Goal: Download file/media

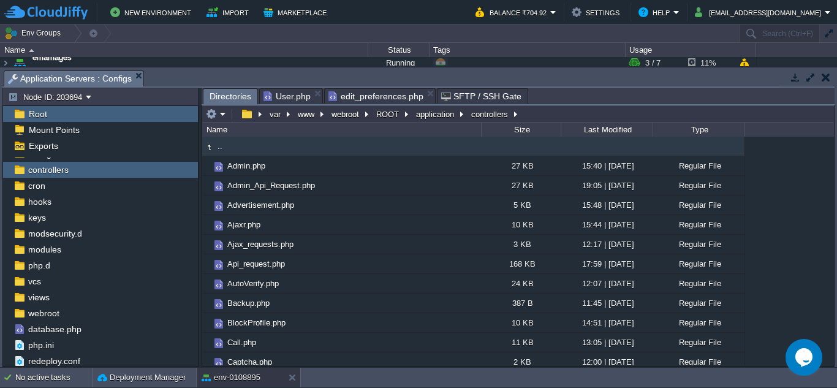
click at [222, 97] on span "Directories" at bounding box center [231, 96] width 42 height 15
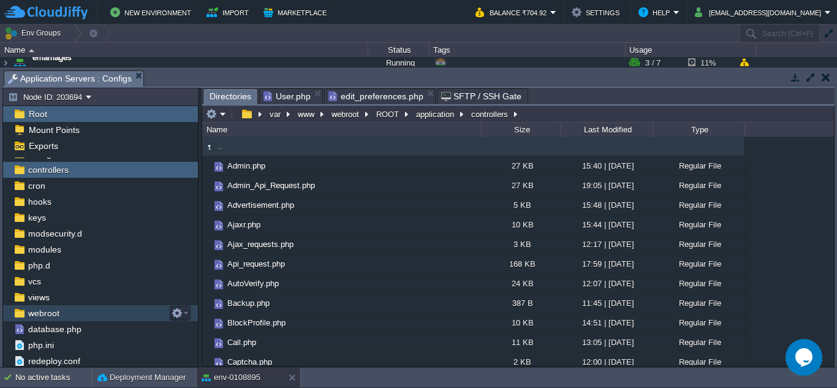
click at [38, 311] on span "webroot" at bounding box center [44, 313] width 36 height 11
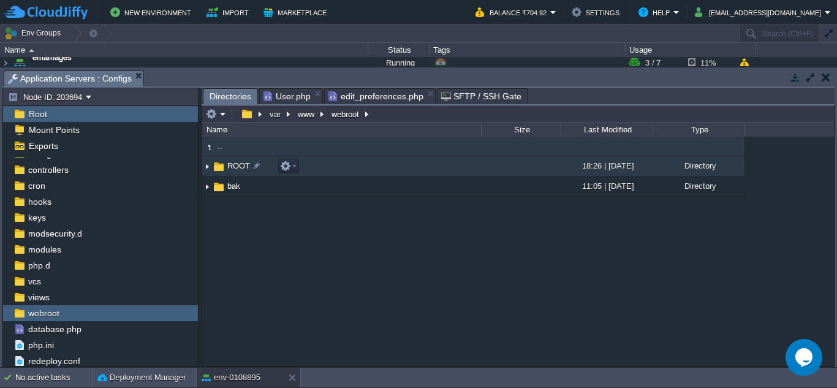
click at [243, 170] on span "ROOT" at bounding box center [238, 165] width 26 height 10
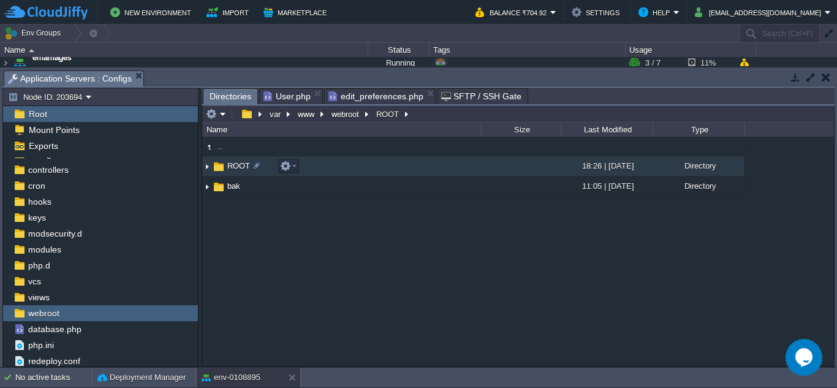
click at [243, 170] on span "ROOT" at bounding box center [238, 165] width 26 height 10
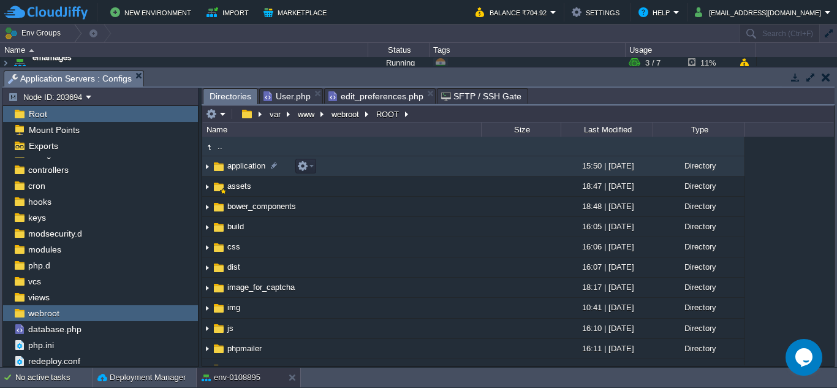
click at [248, 169] on span "application" at bounding box center [246, 165] width 42 height 10
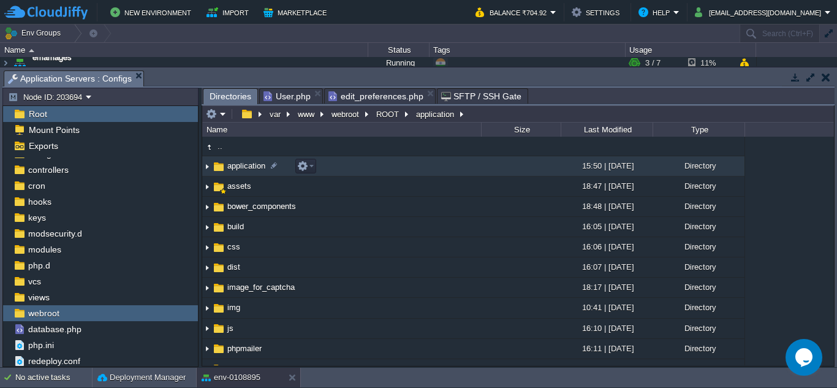
click at [248, 169] on span "application" at bounding box center [246, 165] width 42 height 10
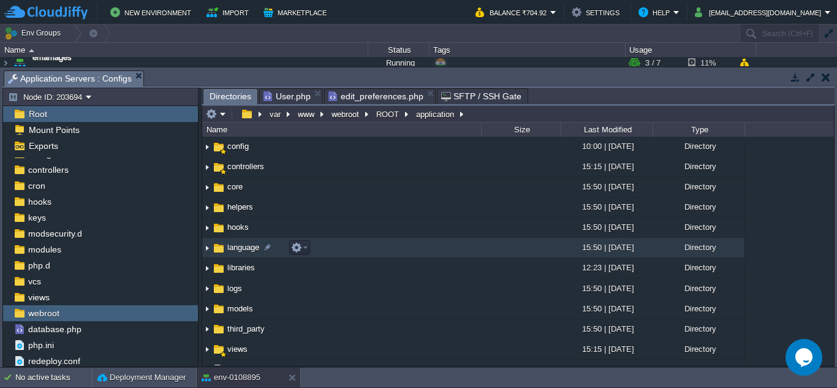
scroll to position [61, 0]
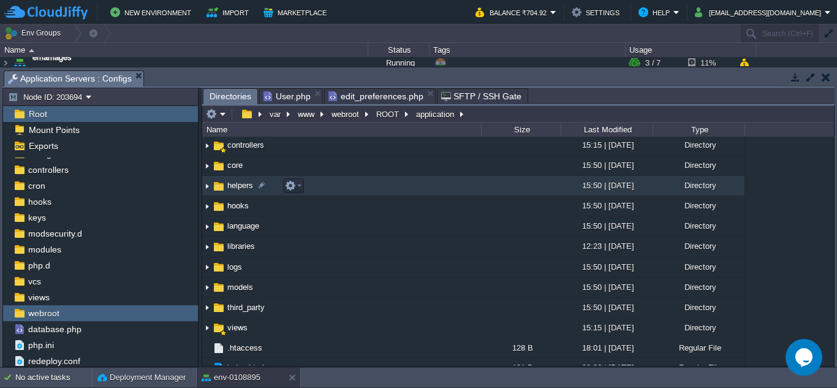
click at [246, 186] on span "helpers" at bounding box center [239, 185] width 29 height 10
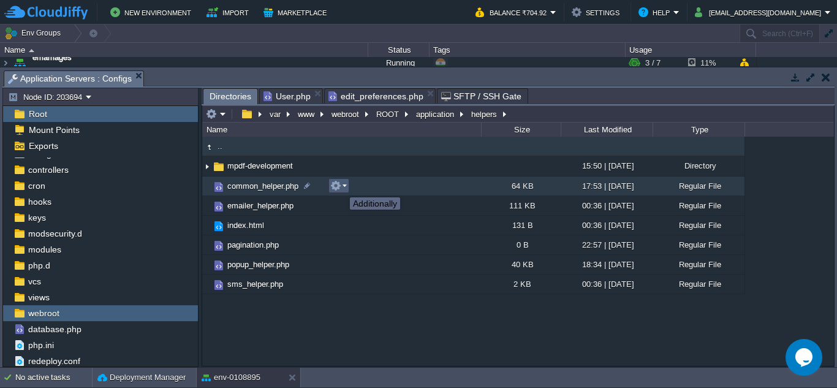
click at [342, 186] on em at bounding box center [338, 185] width 17 height 11
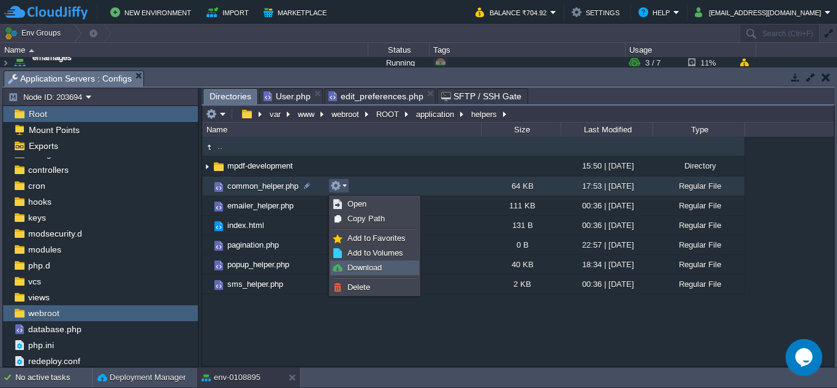
click at [353, 264] on span "Download" at bounding box center [364, 267] width 34 height 9
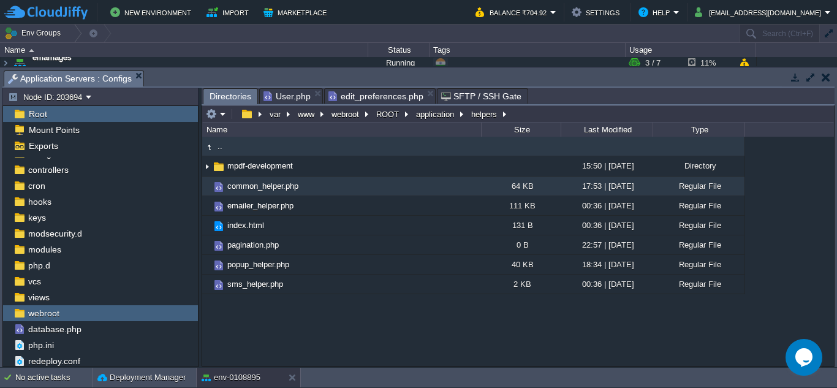
click at [249, 191] on span "common_helper.php" at bounding box center [262, 186] width 75 height 10
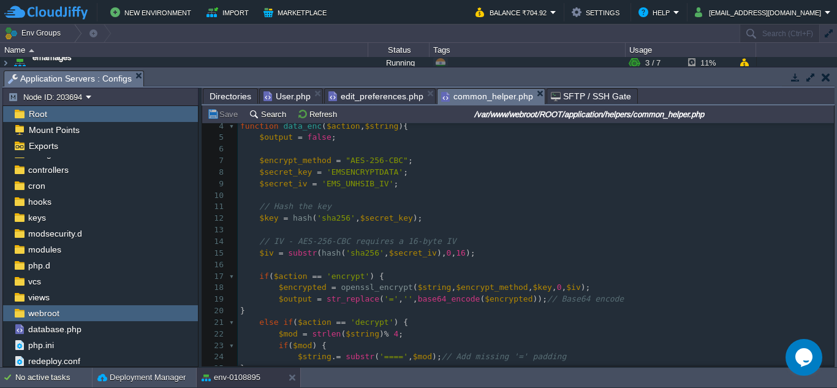
scroll to position [61, 0]
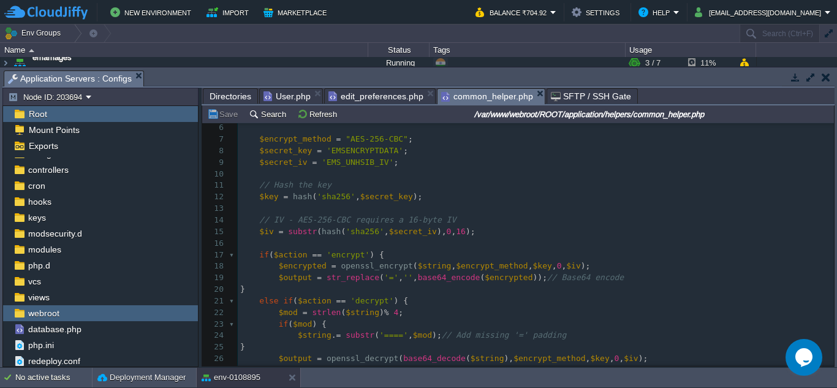
click at [466, 313] on pre "$mod = strlen ( $string ) % 4 ;" at bounding box center [536, 313] width 596 height 12
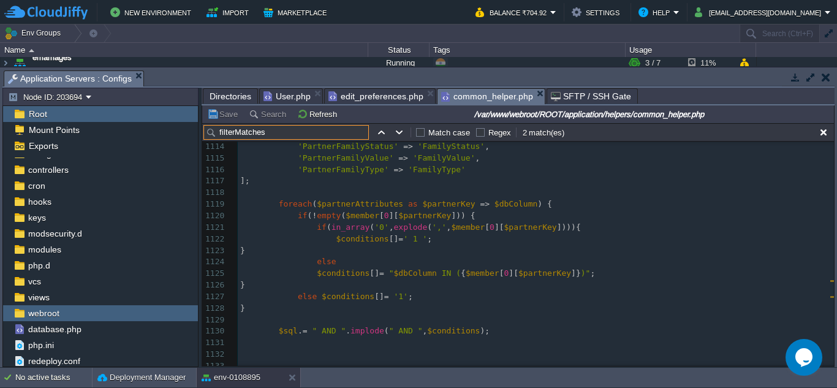
scroll to position [13025, 0]
type input "filterMatches"
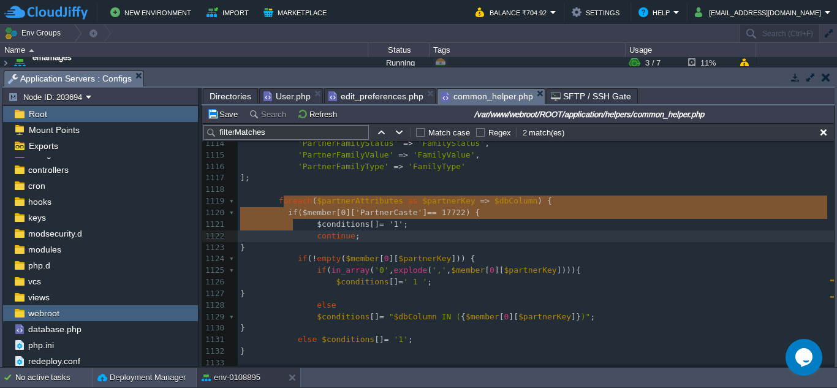
type textarea "if ($member[0]['PartnerCaste'] == 17722) { $conditions[] = '1' ; continue; }"
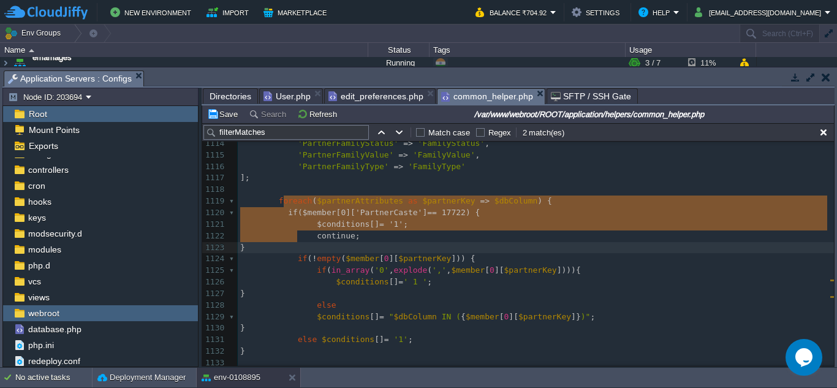
drag, startPoint x: 284, startPoint y: 203, endPoint x: 297, endPoint y: 232, distance: 32.3
click at [274, 265] on pre "if ( in_array ( '0' , explode ( ',' , $member [ 0 ][ $partnerKey ]))){" at bounding box center [536, 271] width 596 height 12
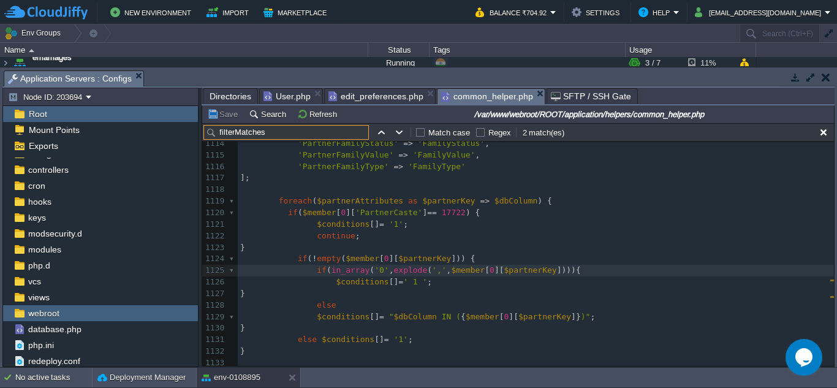
click at [343, 131] on input "filterMatches" at bounding box center [285, 132] width 165 height 15
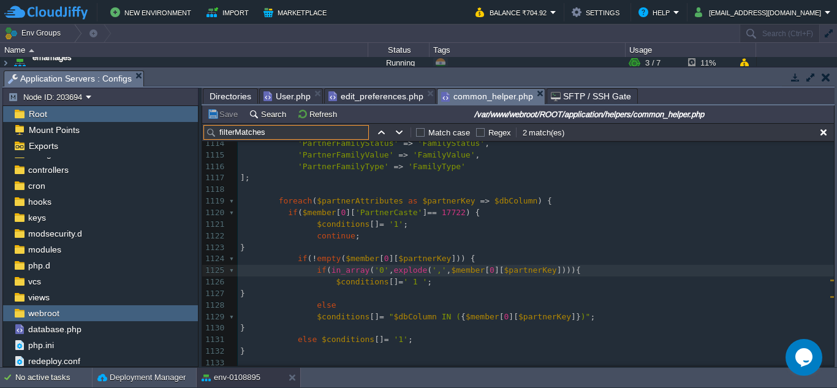
paste input "api"
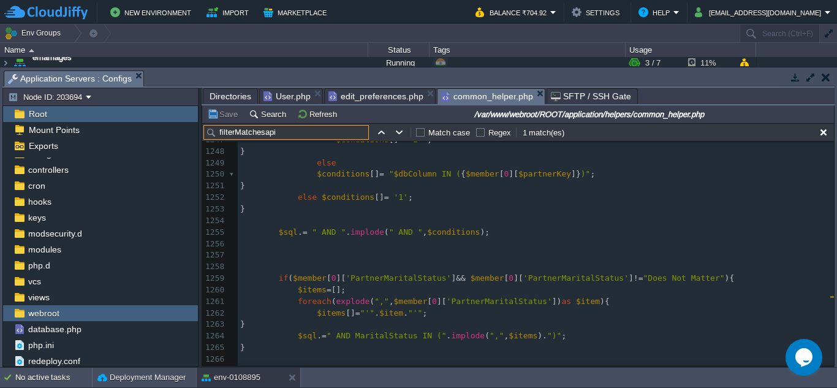
scroll to position [14541, 0]
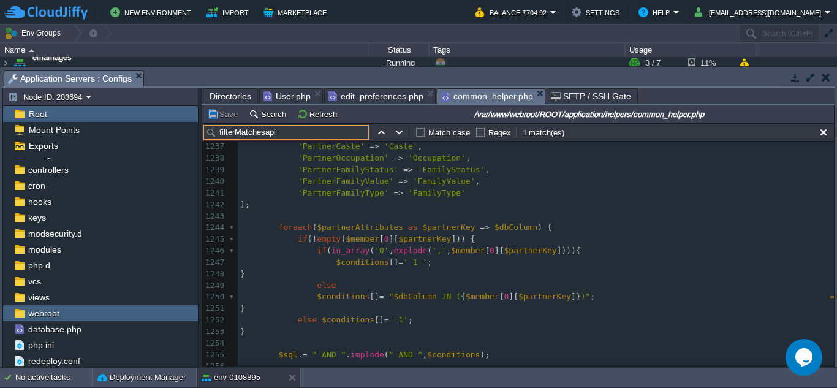
type input "filterMatchesapi"
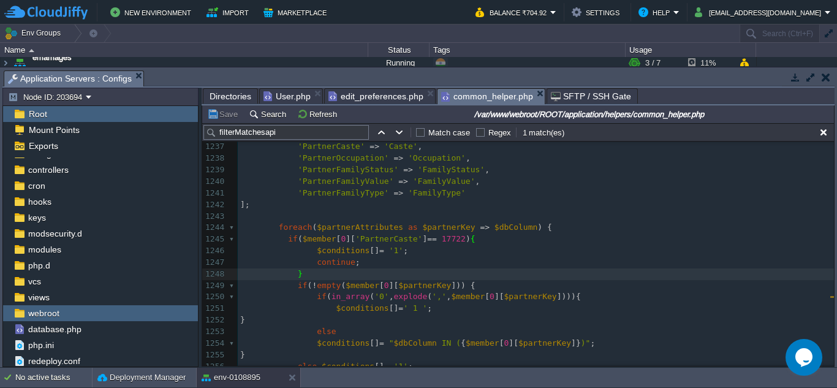
click at [659, 213] on pre "​" at bounding box center [536, 217] width 596 height 12
